Goal: Check status: Check status

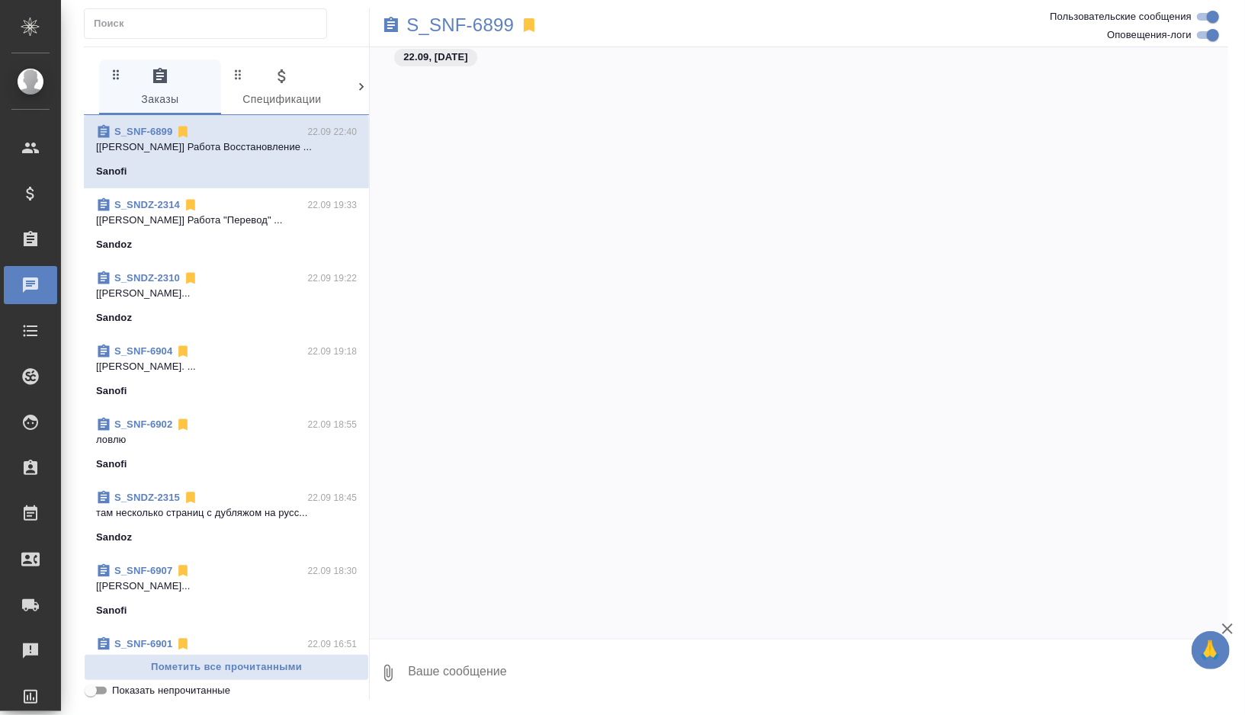
scroll to position [110631, 0]
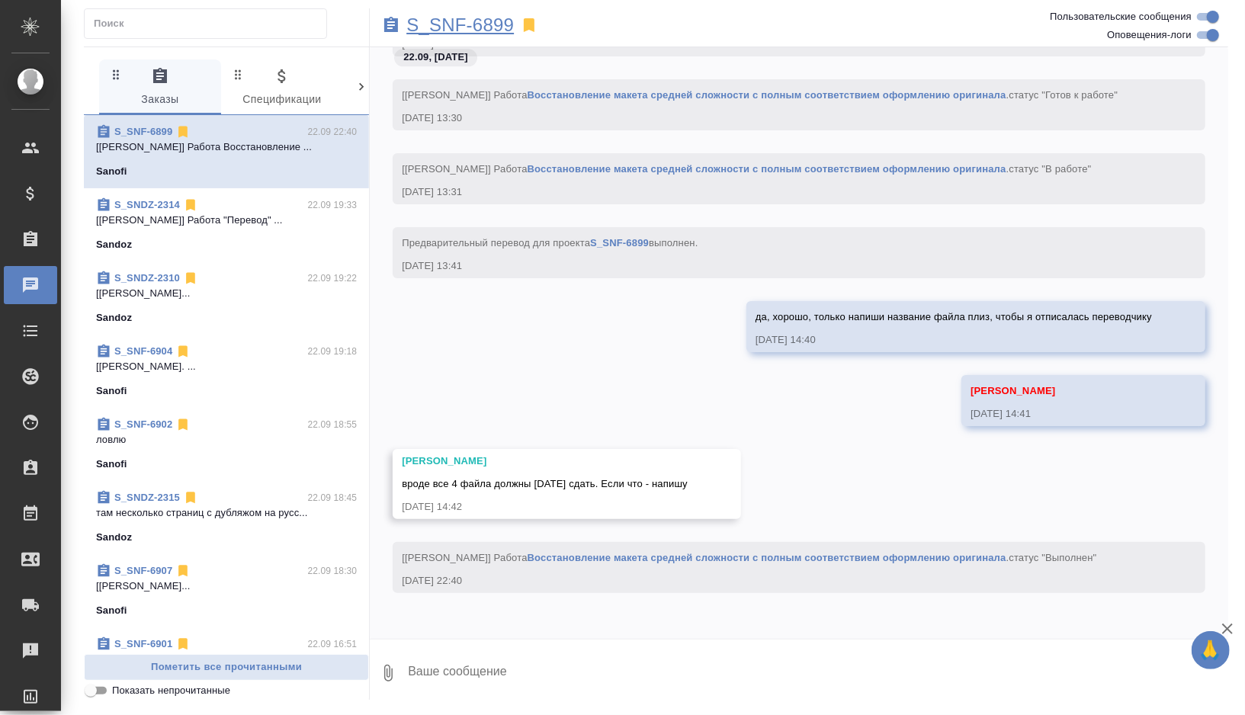
click at [503, 27] on p "S_SNF-6899" at bounding box center [459, 25] width 107 height 15
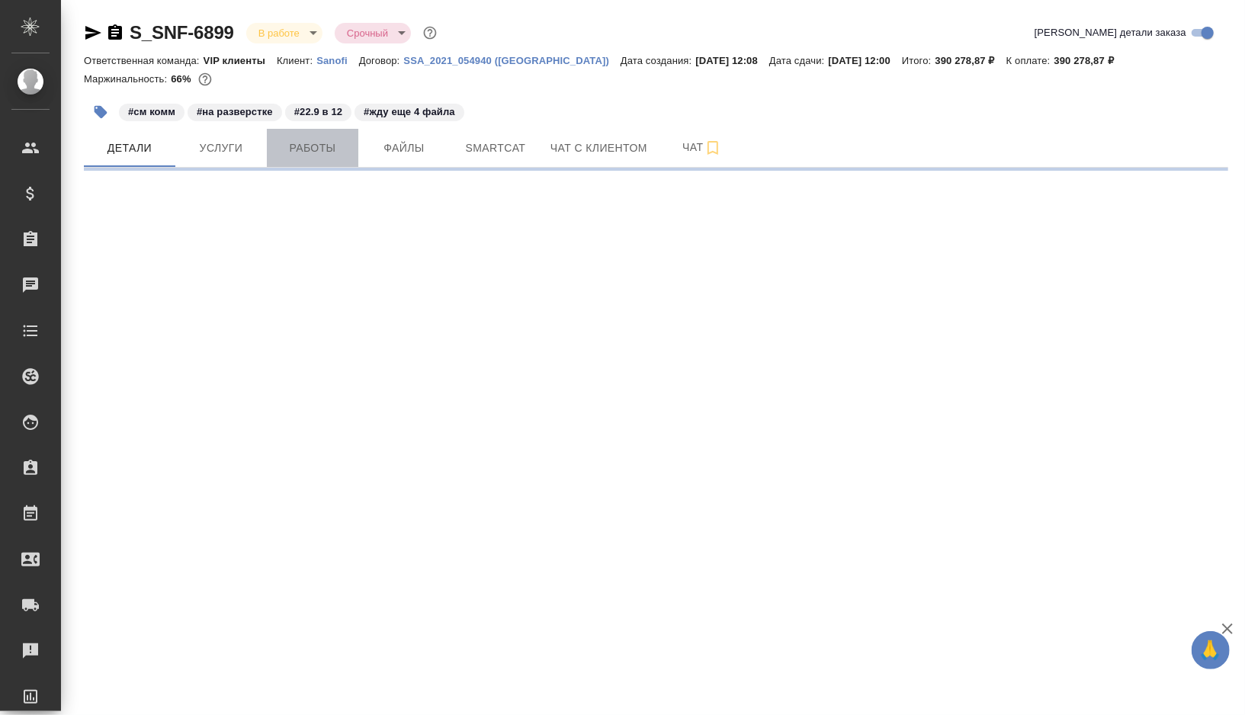
click at [293, 152] on span "Работы" at bounding box center [312, 148] width 73 height 19
select select "RU"
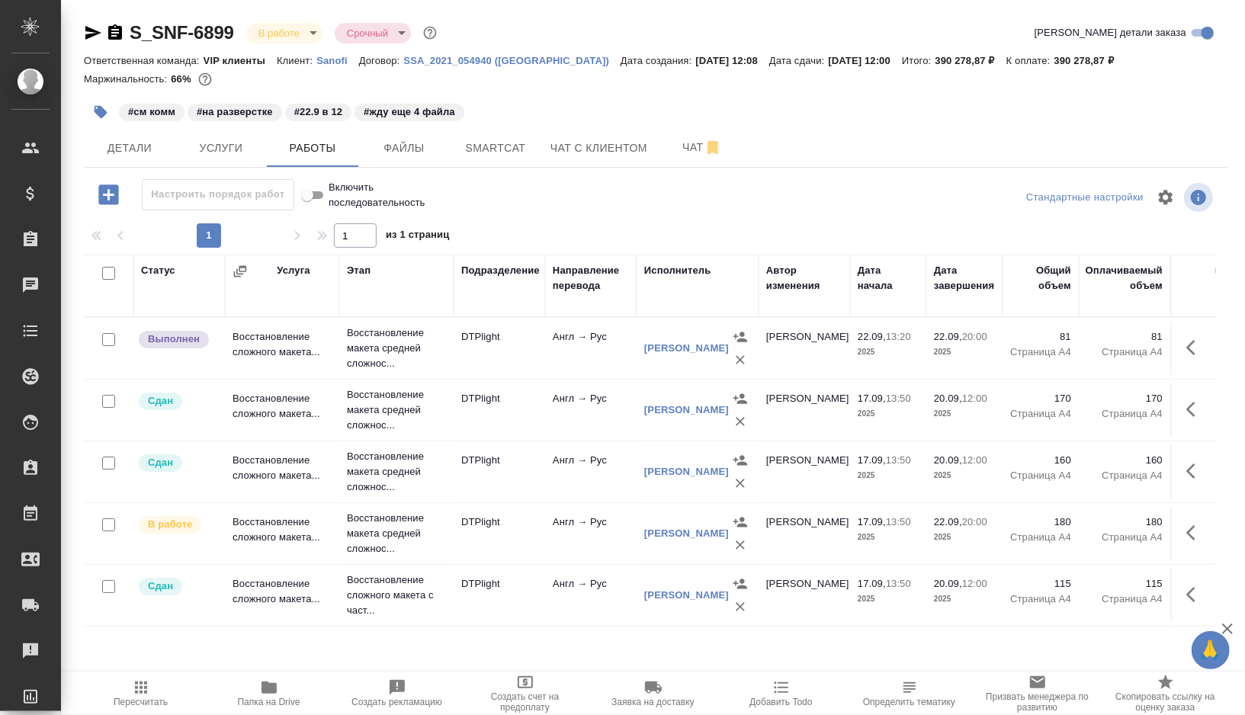
click at [507, 353] on td "DTPlight" at bounding box center [499, 348] width 91 height 53
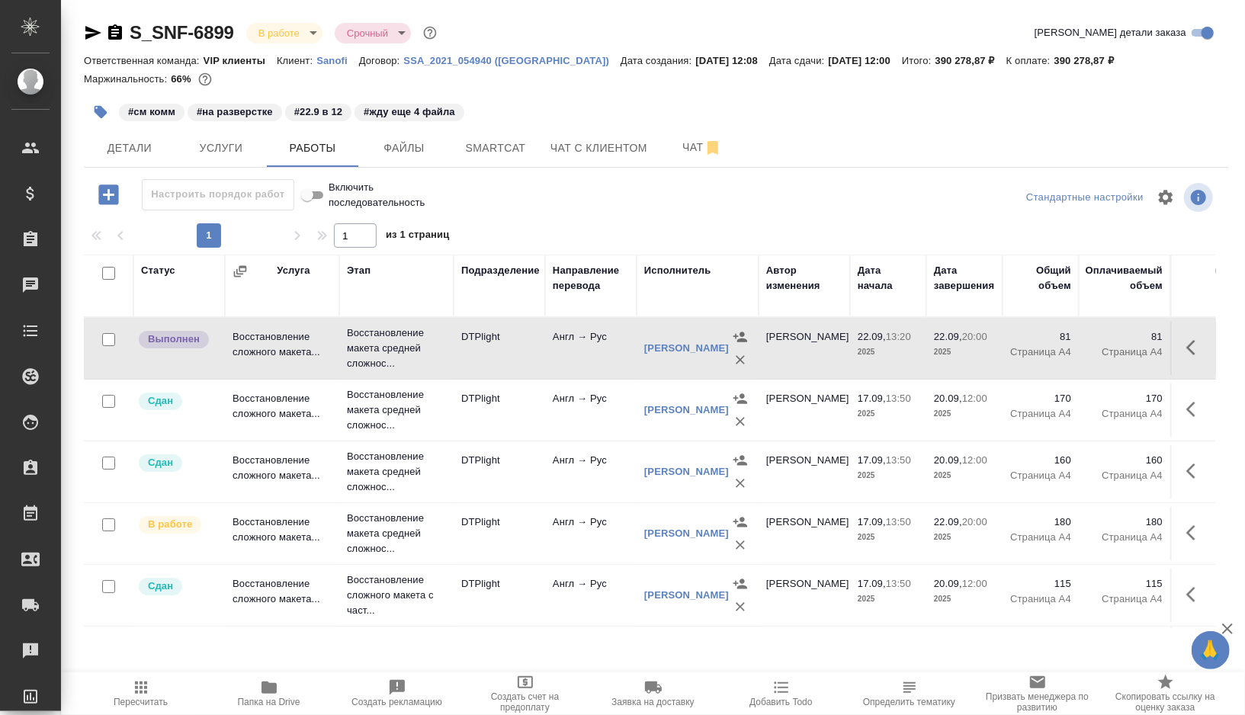
click at [507, 353] on td "DTPlight" at bounding box center [499, 348] width 91 height 53
click at [538, 358] on td "DTPlight" at bounding box center [499, 348] width 91 height 53
click at [505, 144] on span "Smartcat" at bounding box center [495, 148] width 73 height 19
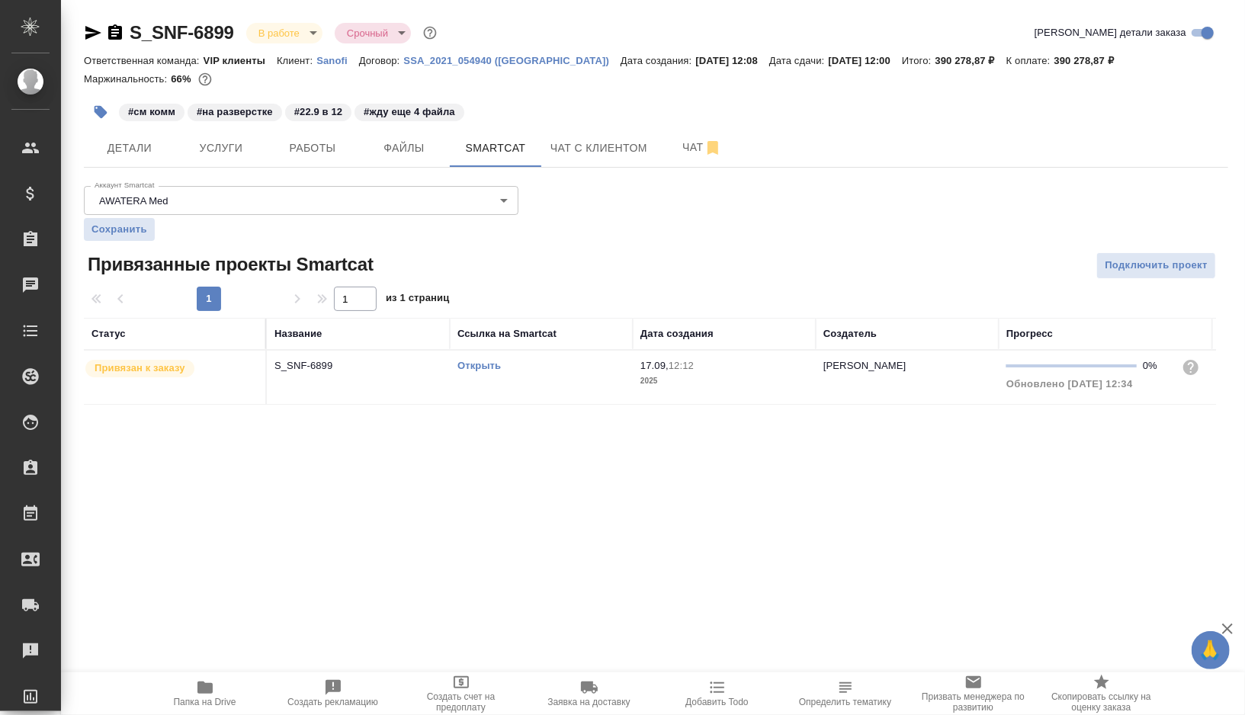
click at [477, 364] on link "Открыть" at bounding box center [478, 365] width 43 height 11
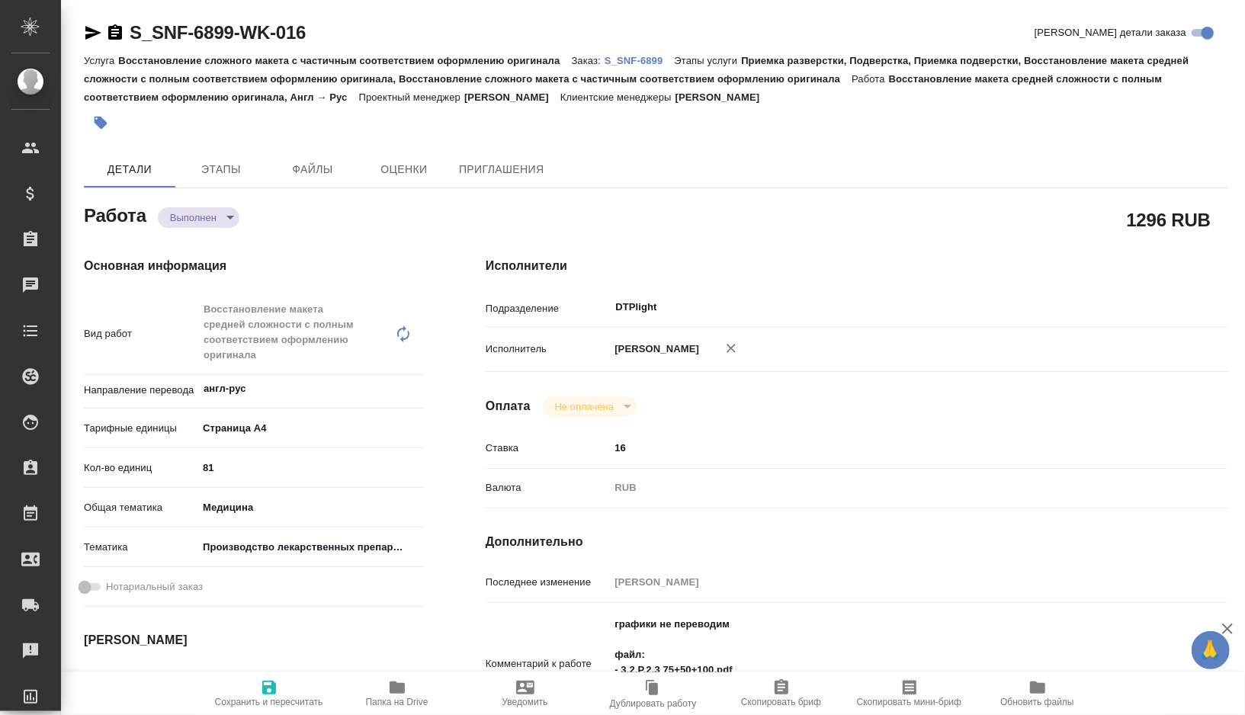
type textarea "x"
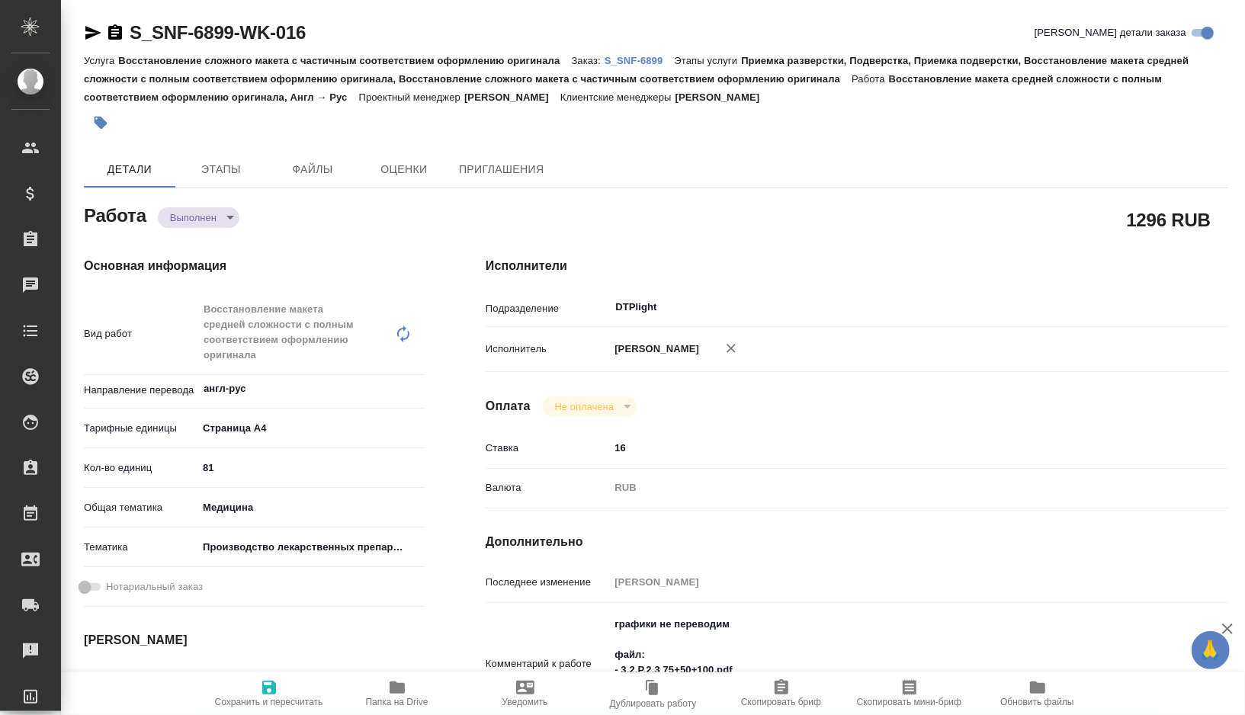
type textarea "x"
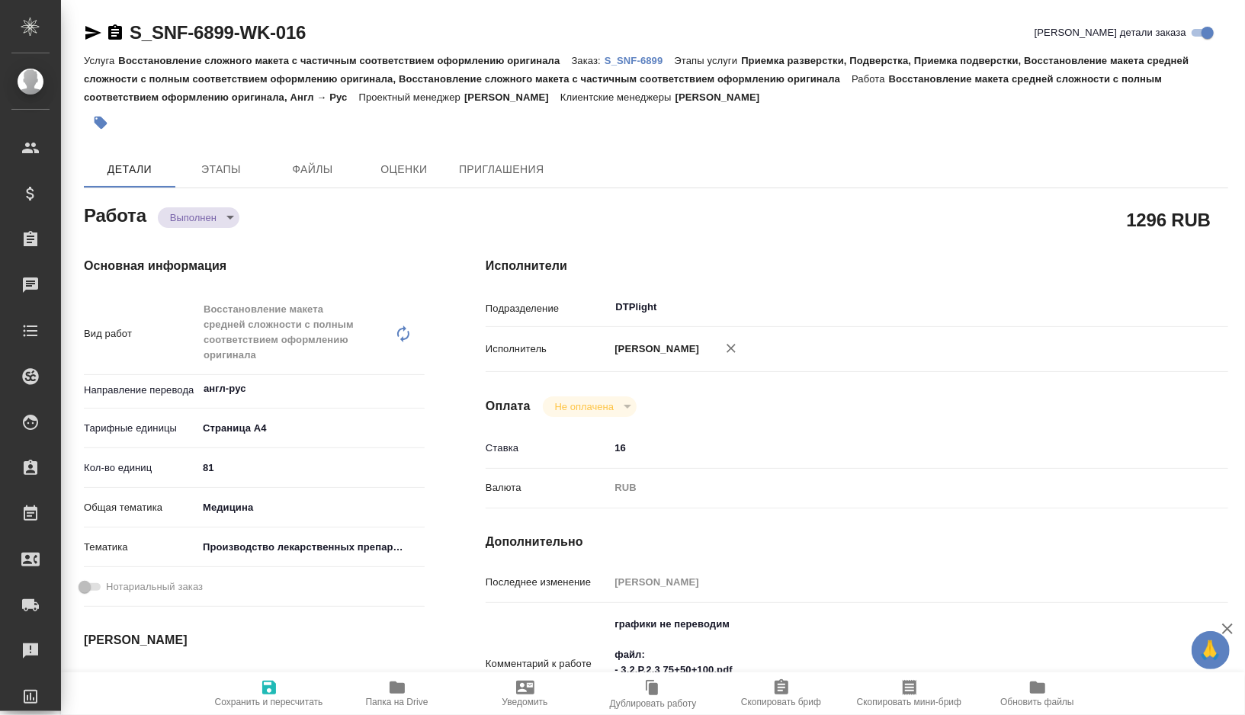
type textarea "x"
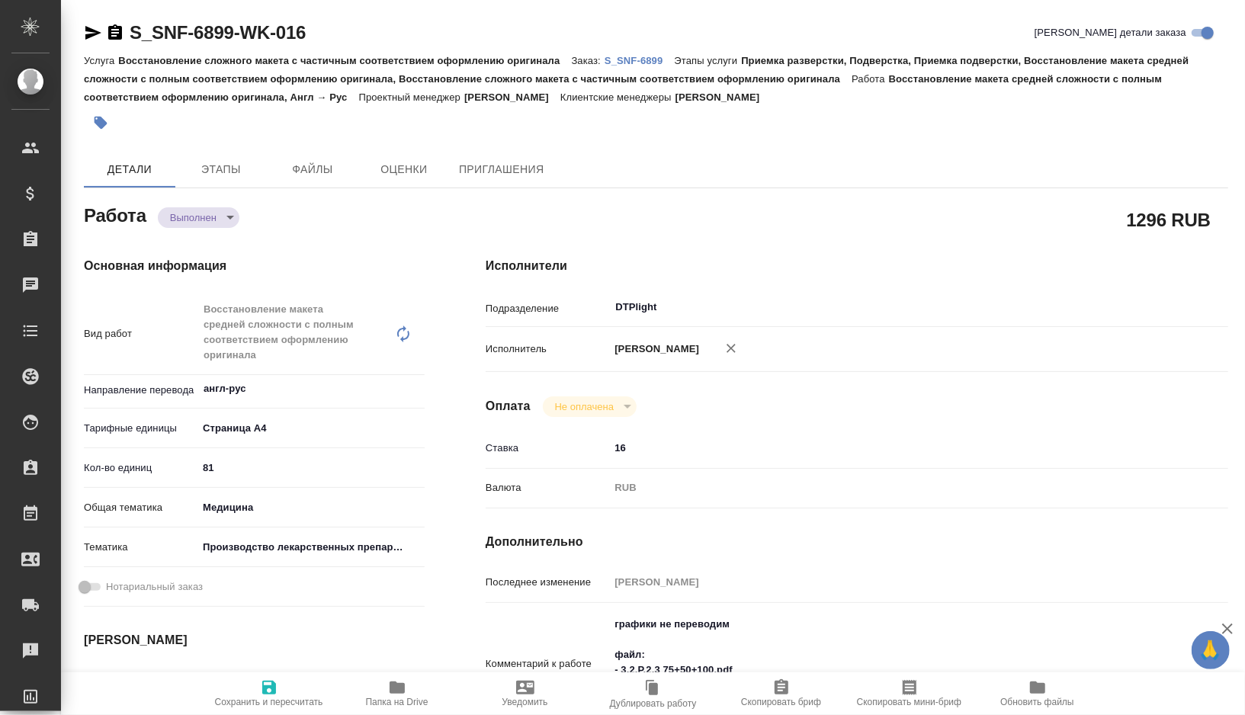
click at [407, 691] on span "Папка на Drive" at bounding box center [397, 692] width 110 height 29
type textarea "x"
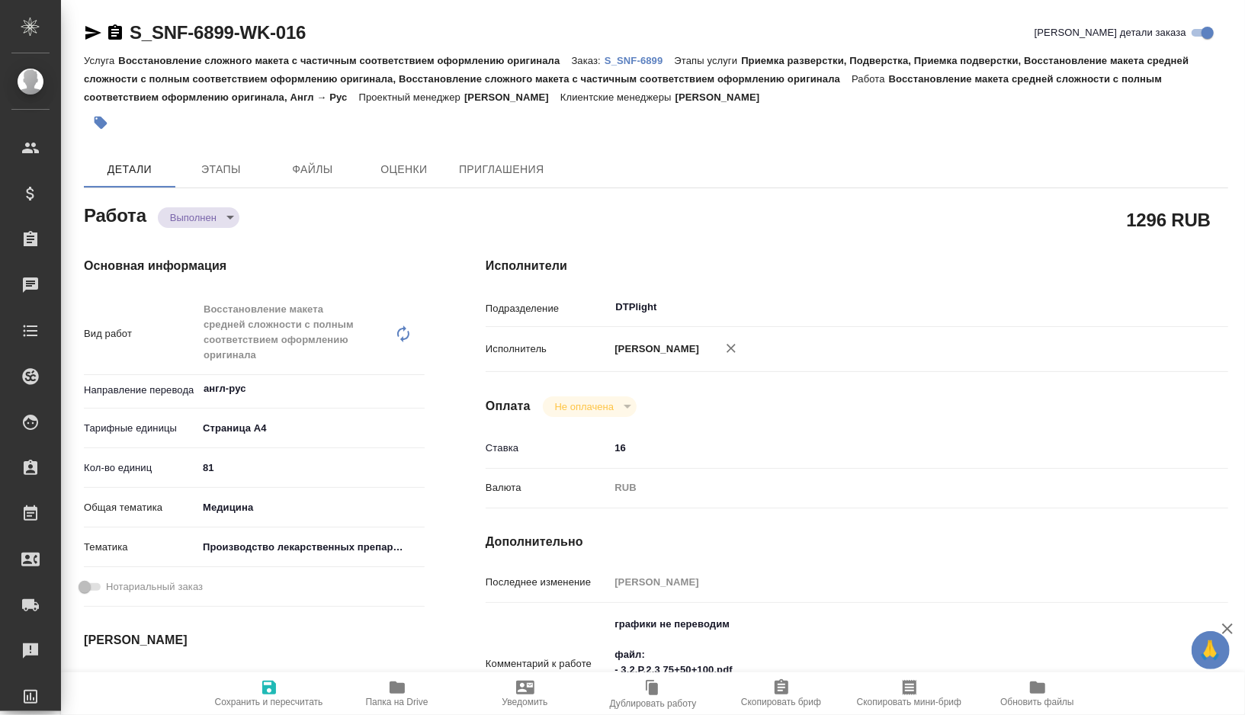
type textarea "x"
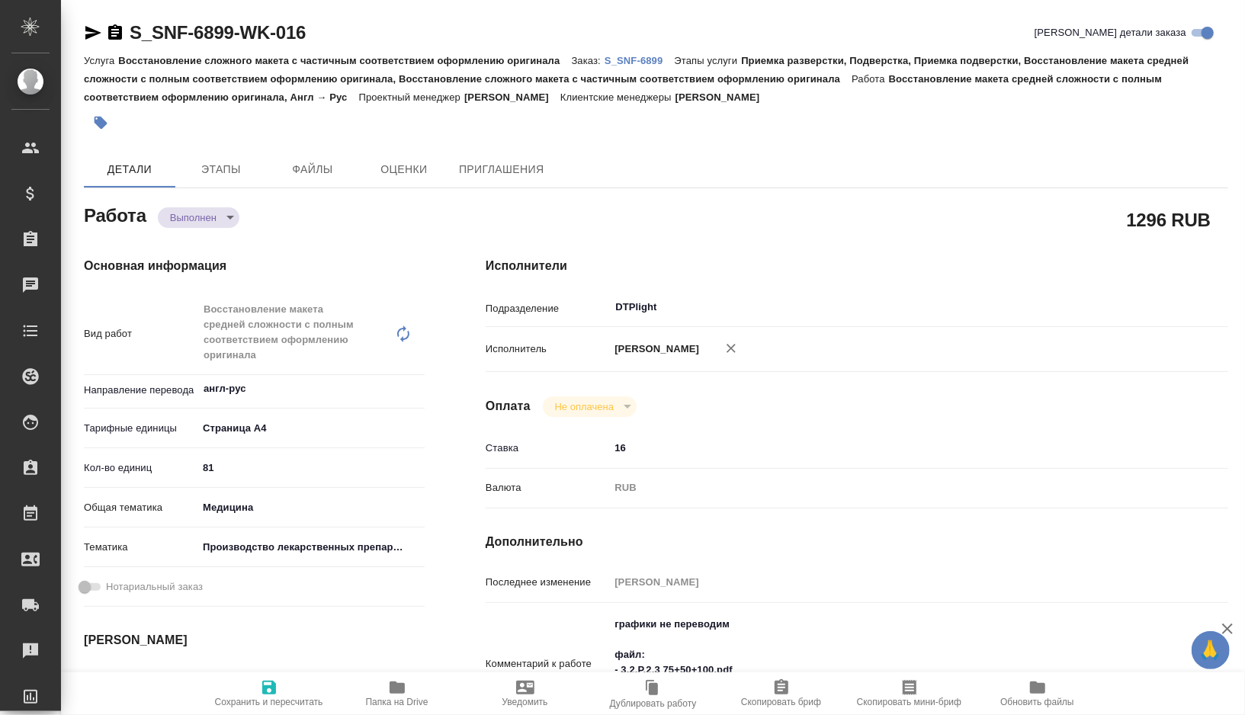
type textarea "x"
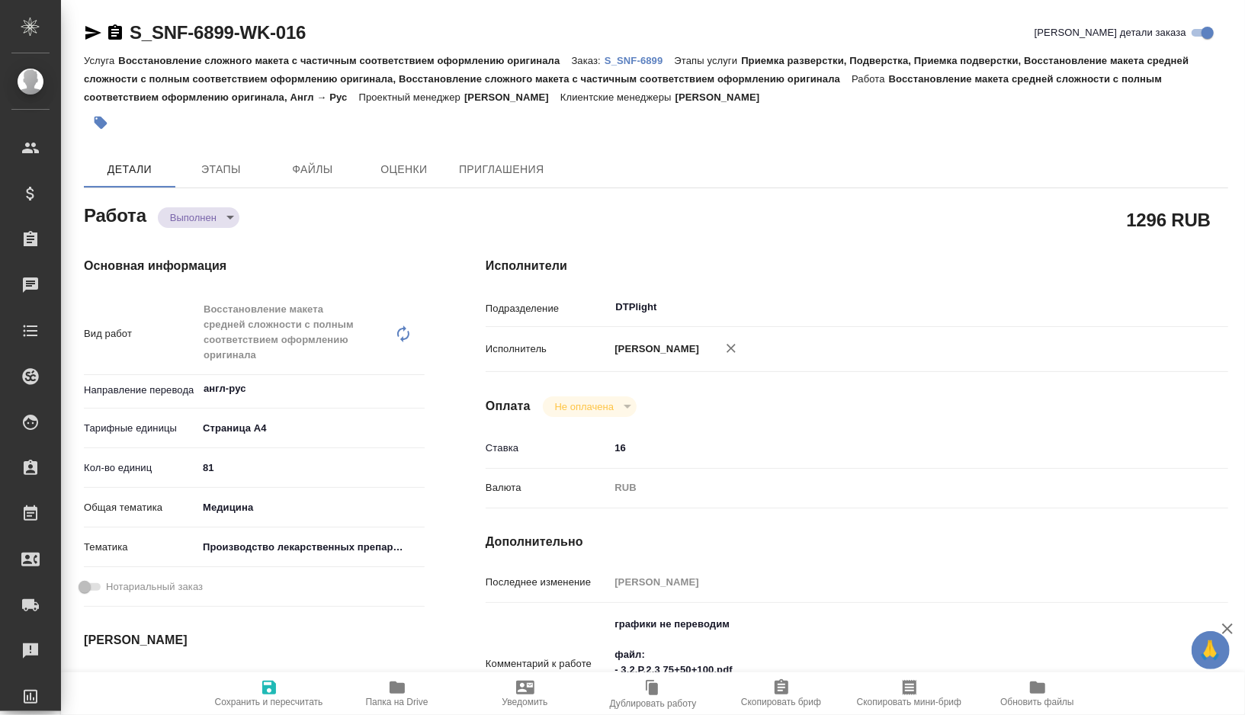
type textarea "x"
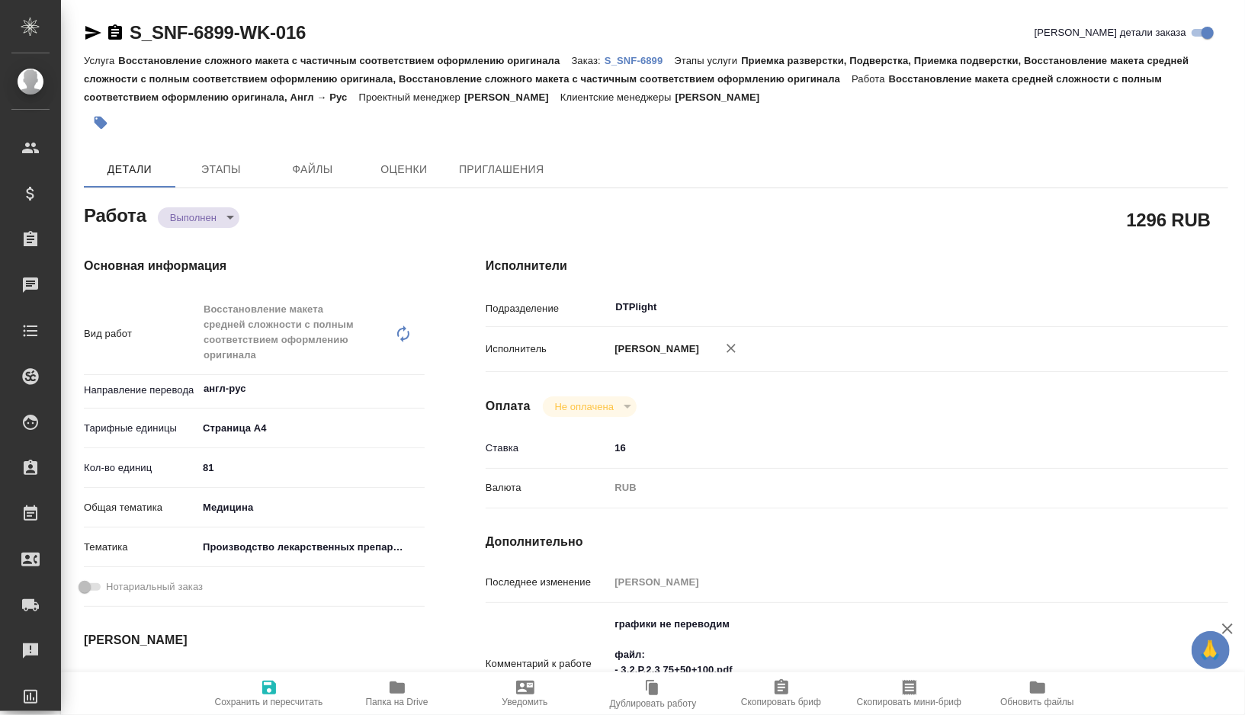
type textarea "x"
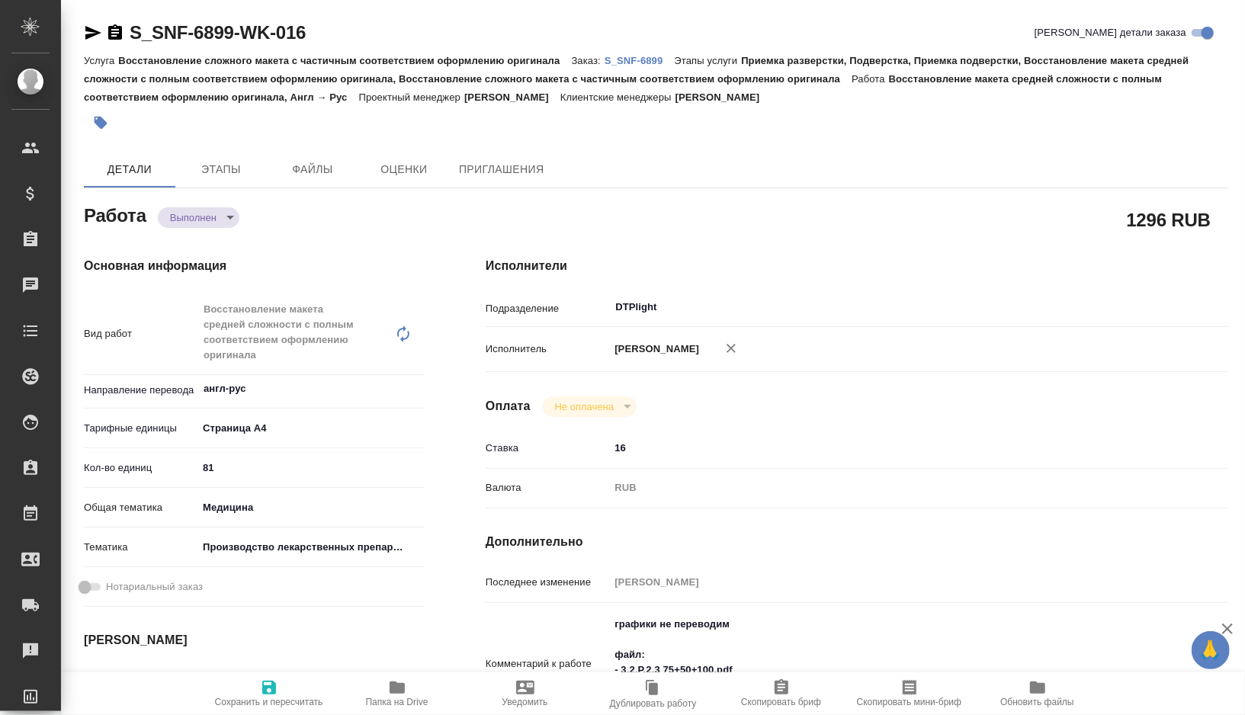
type textarea "x"
